Goal: Information Seeking & Learning: Learn about a topic

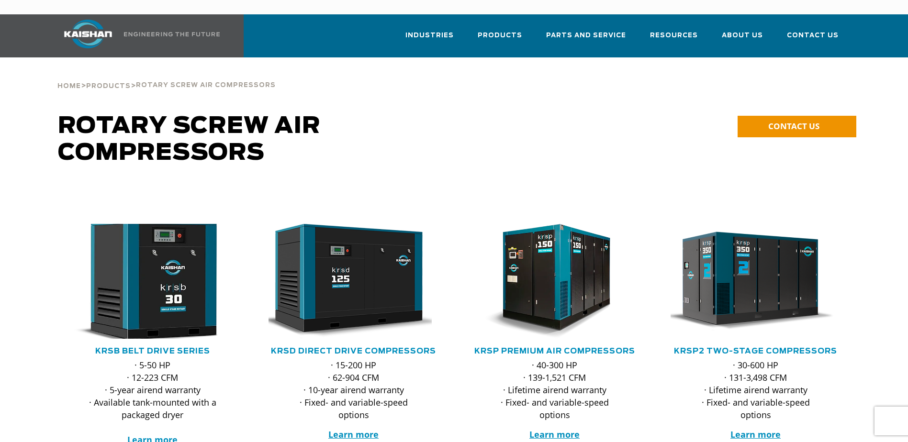
click at [140, 263] on img at bounding box center [146, 281] width 188 height 126
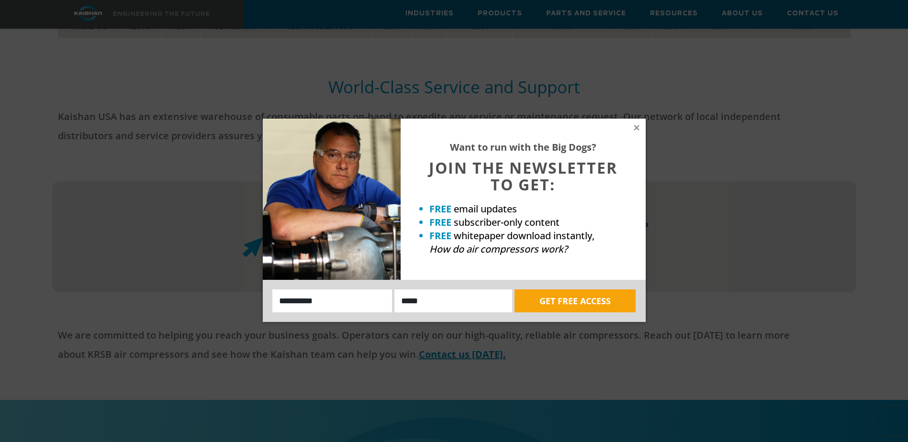
scroll to position [2392, 0]
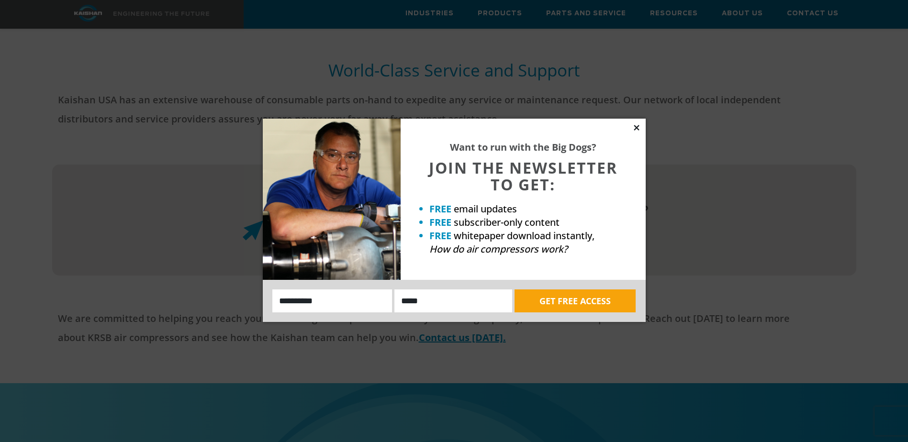
click at [634, 127] on icon at bounding box center [636, 127] width 9 height 9
